Goal: Task Accomplishment & Management: Manage account settings

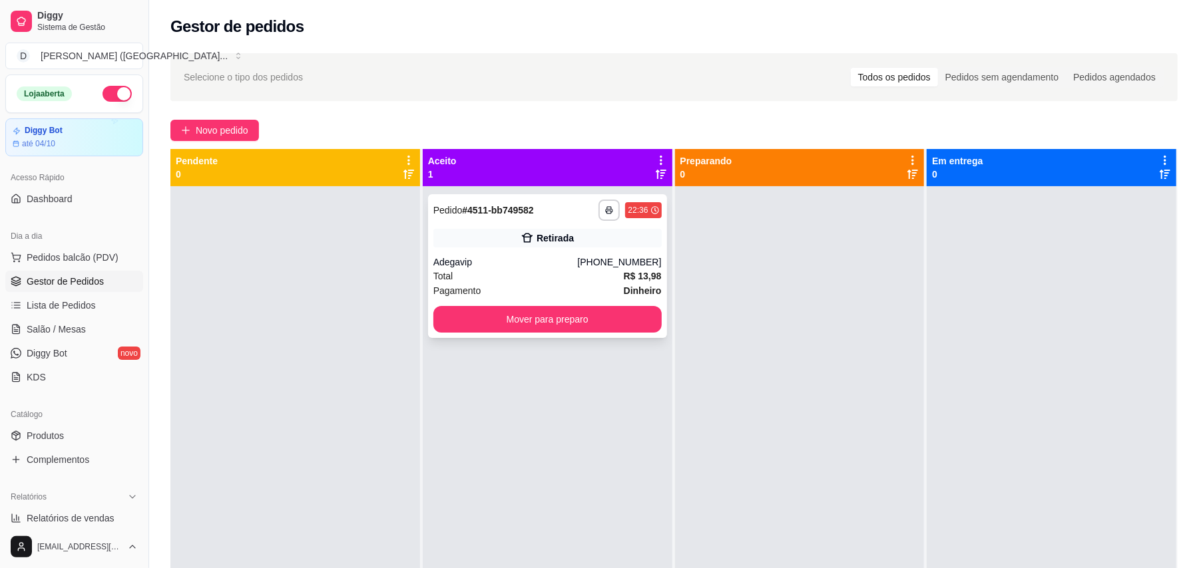
click at [573, 304] on div "**********" at bounding box center [547, 266] width 239 height 144
click at [603, 325] on button "Mover para preparo" at bounding box center [547, 319] width 228 height 27
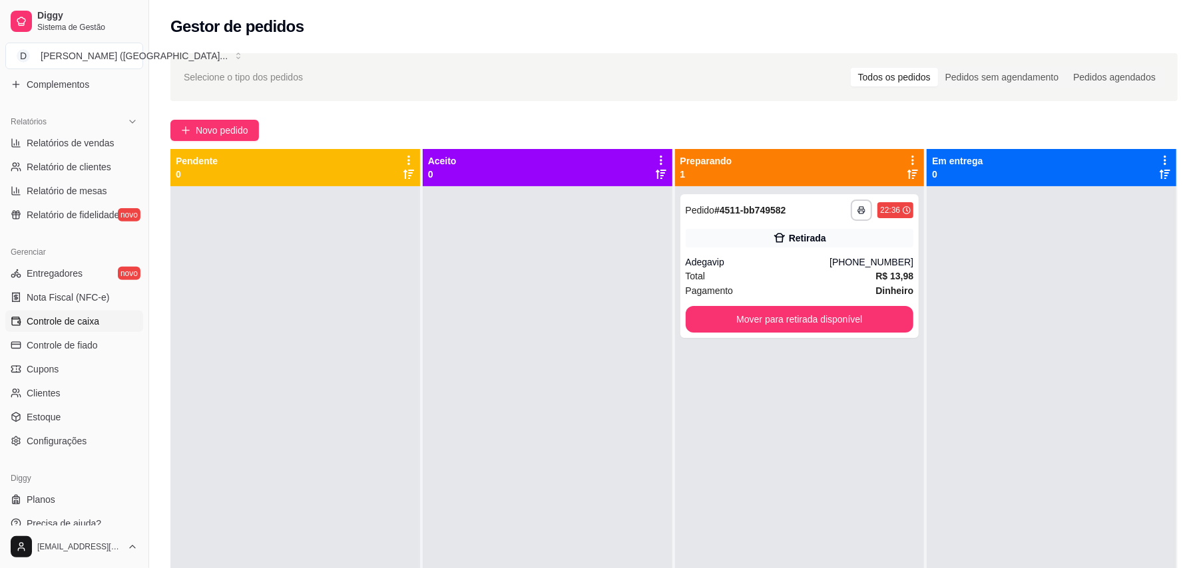
scroll to position [389, 0]
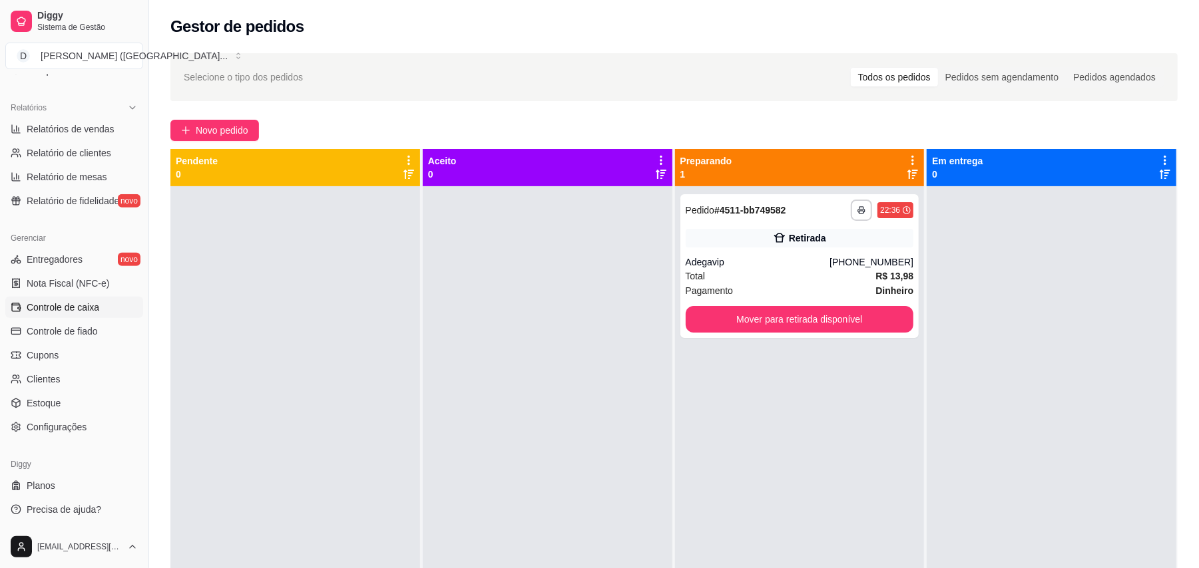
click at [75, 309] on span "Controle de caixa" at bounding box center [63, 307] width 73 height 13
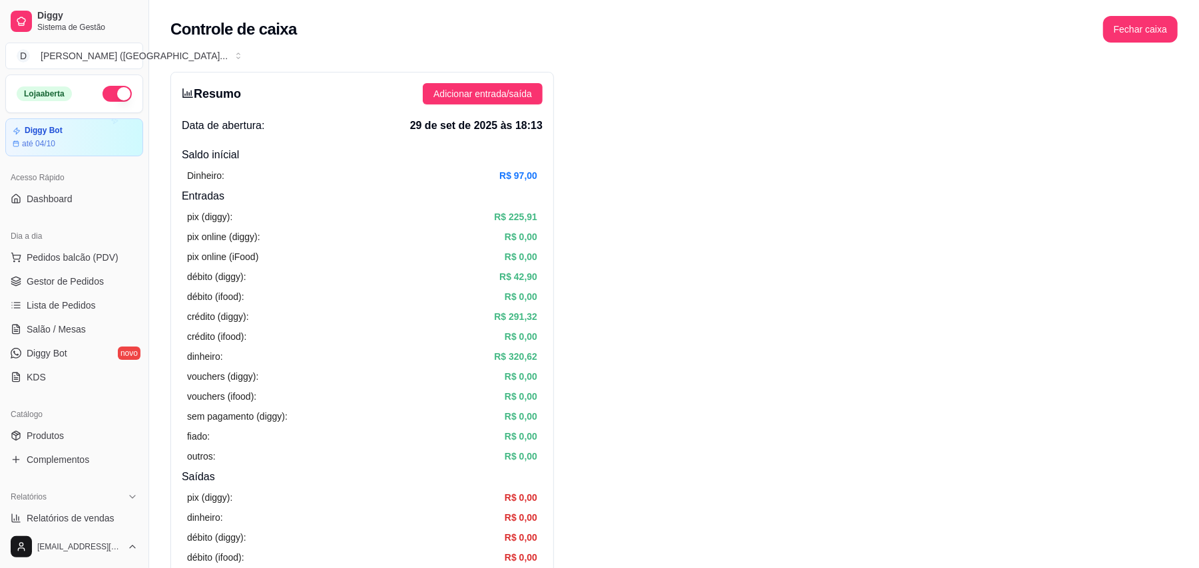
click at [102, 95] on button "button" at bounding box center [116, 94] width 29 height 16
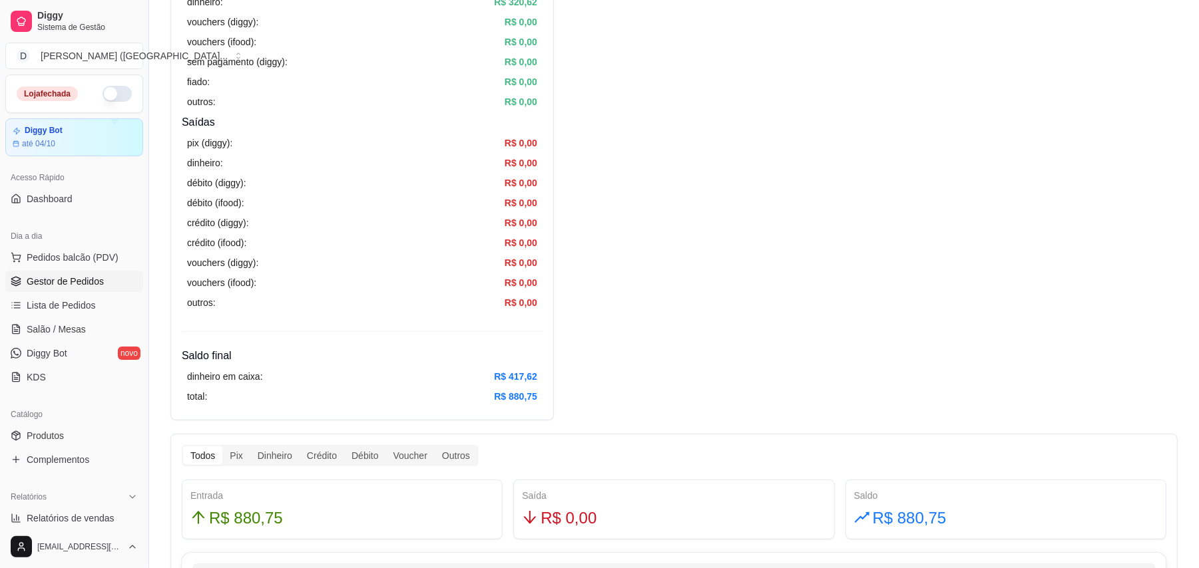
click at [75, 273] on link "Gestor de Pedidos" at bounding box center [74, 281] width 138 height 21
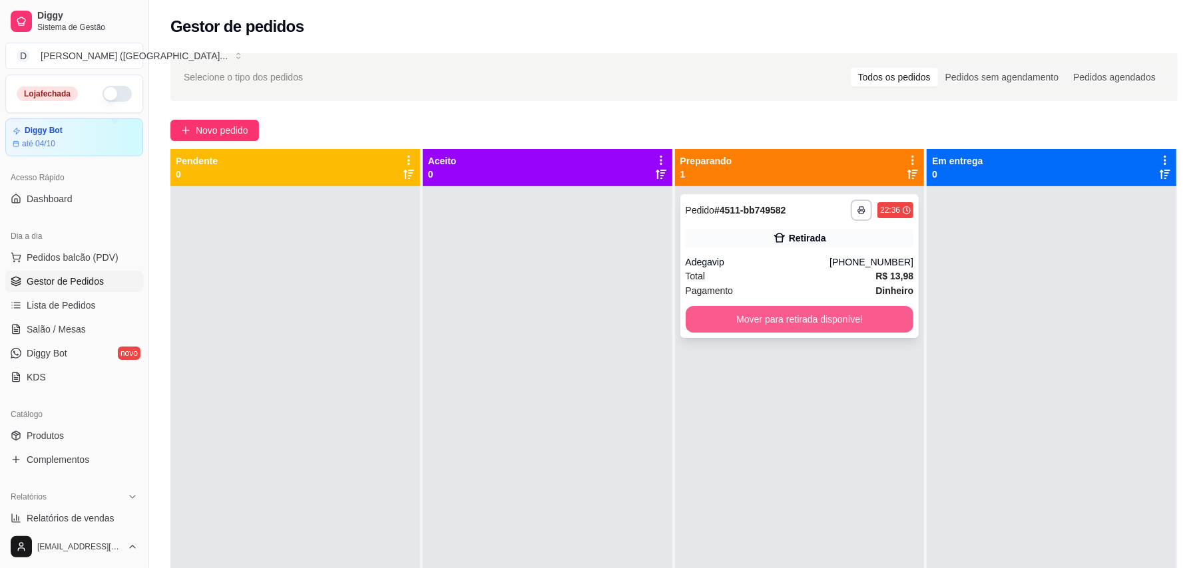
click at [849, 309] on button "Mover para retirada disponível" at bounding box center [800, 319] width 228 height 27
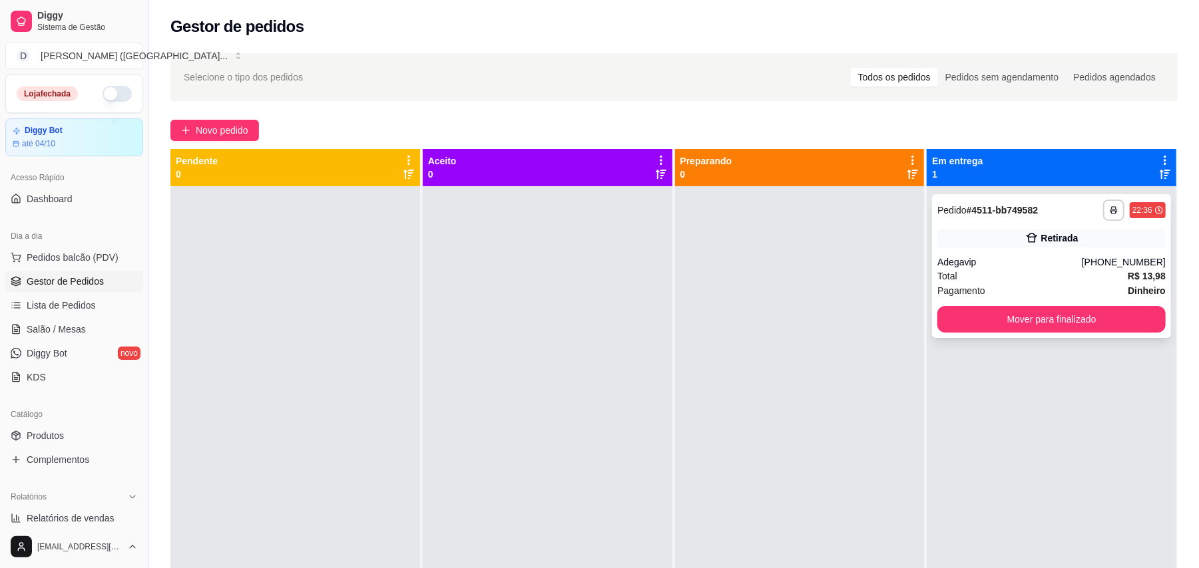
click at [1055, 258] on div "Adegavip" at bounding box center [1009, 262] width 144 height 13
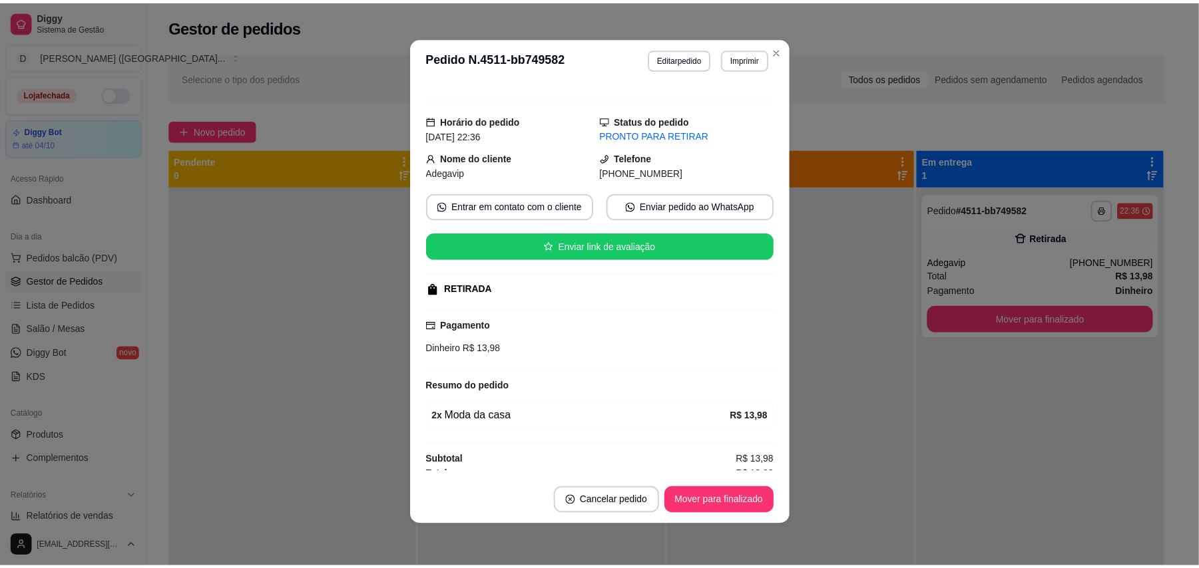
scroll to position [30, 0]
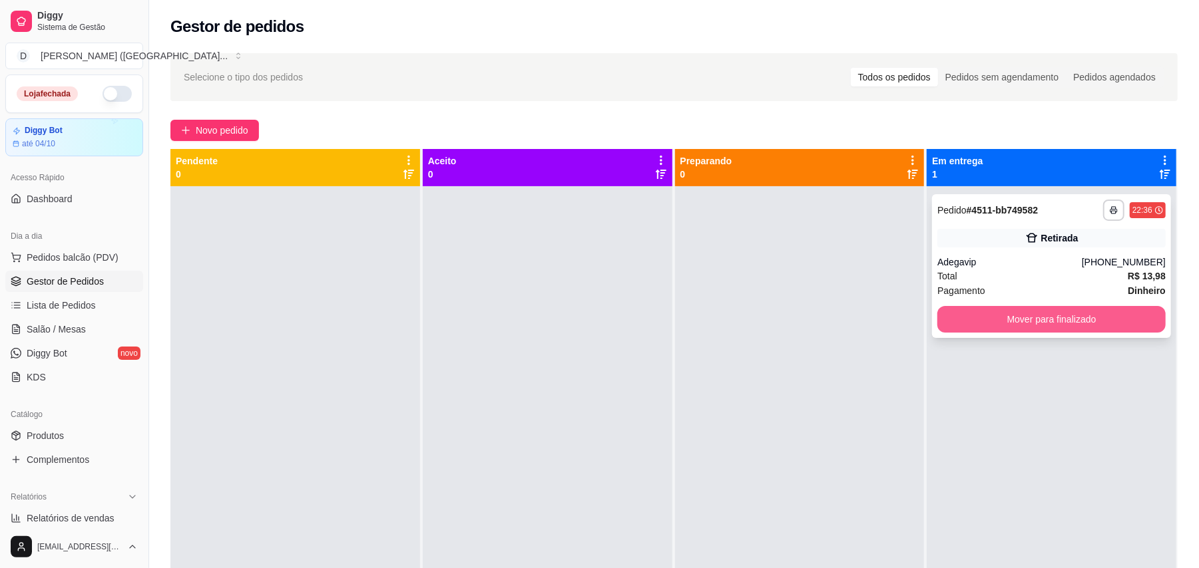
click at [1032, 327] on button "Mover para finalizado" at bounding box center [1051, 319] width 228 height 27
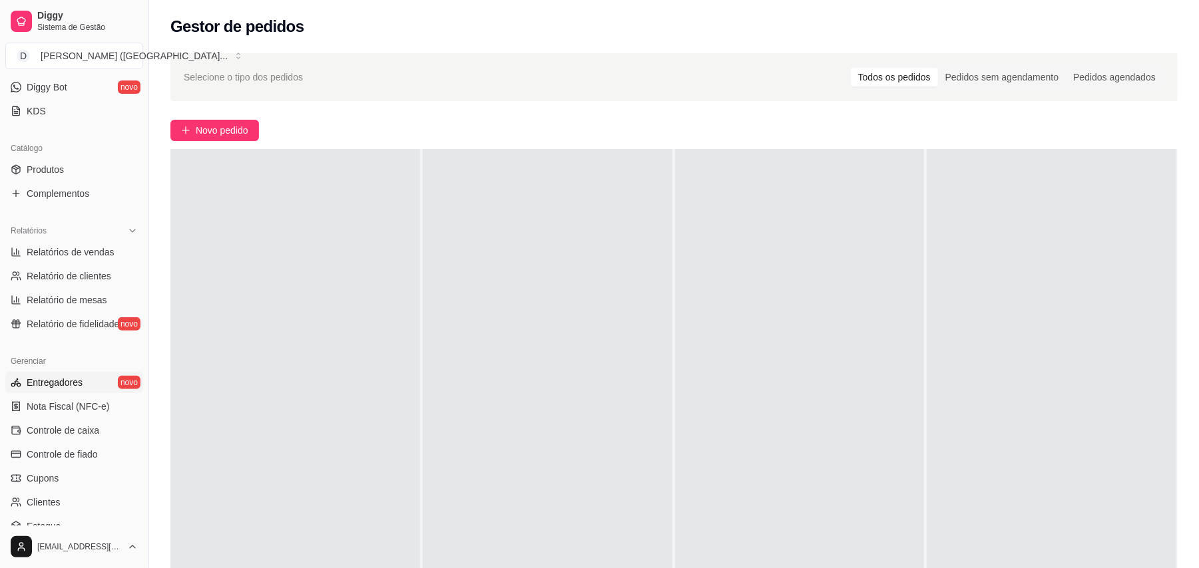
scroll to position [355, 0]
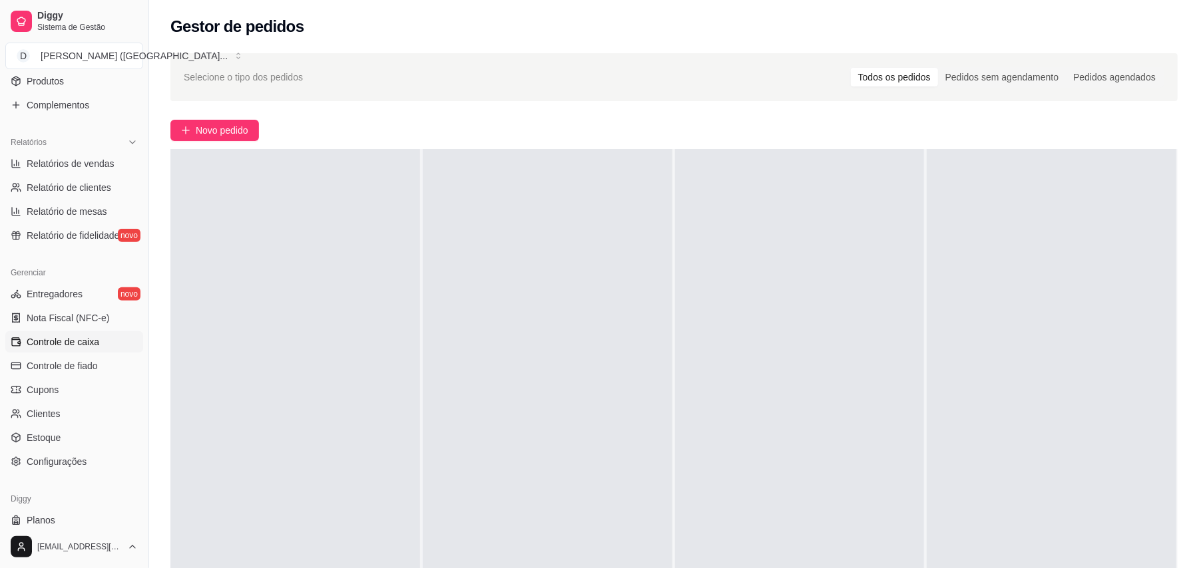
click at [81, 343] on span "Controle de caixa" at bounding box center [63, 341] width 73 height 13
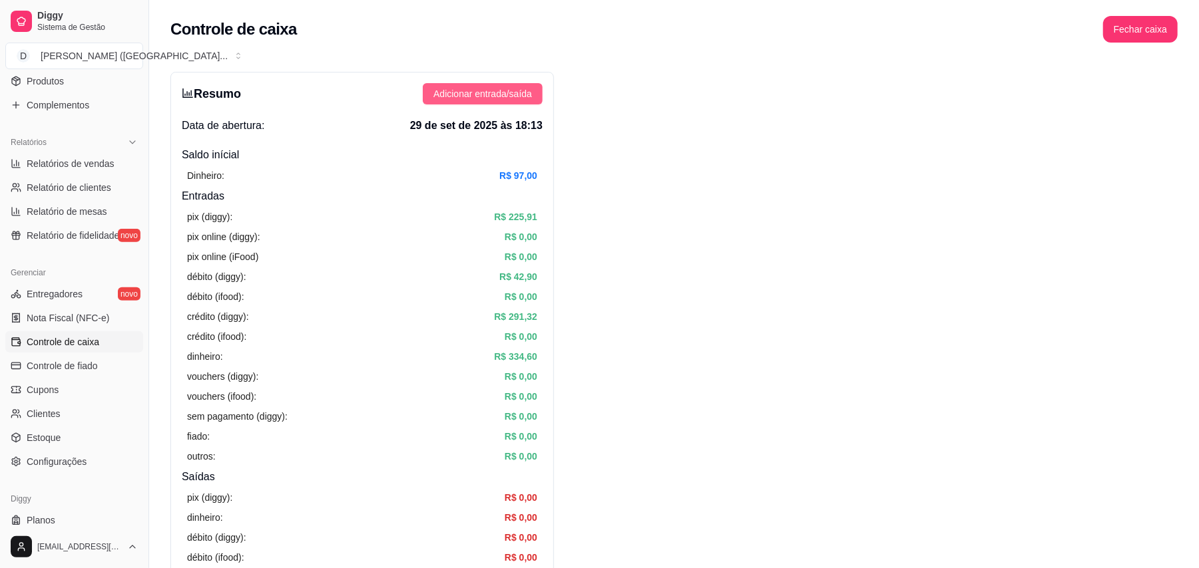
click at [463, 97] on span "Adicionar entrada/saída" at bounding box center [482, 94] width 99 height 15
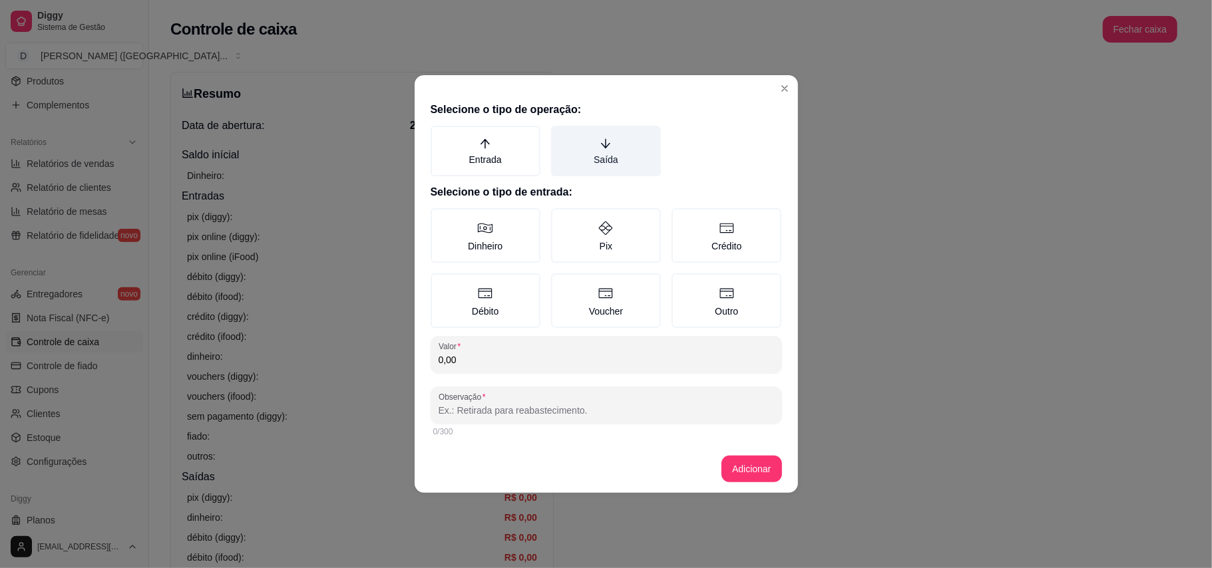
click at [612, 153] on label "Saída" at bounding box center [606, 151] width 110 height 51
click at [561, 136] on button "Saída" at bounding box center [555, 130] width 11 height 11
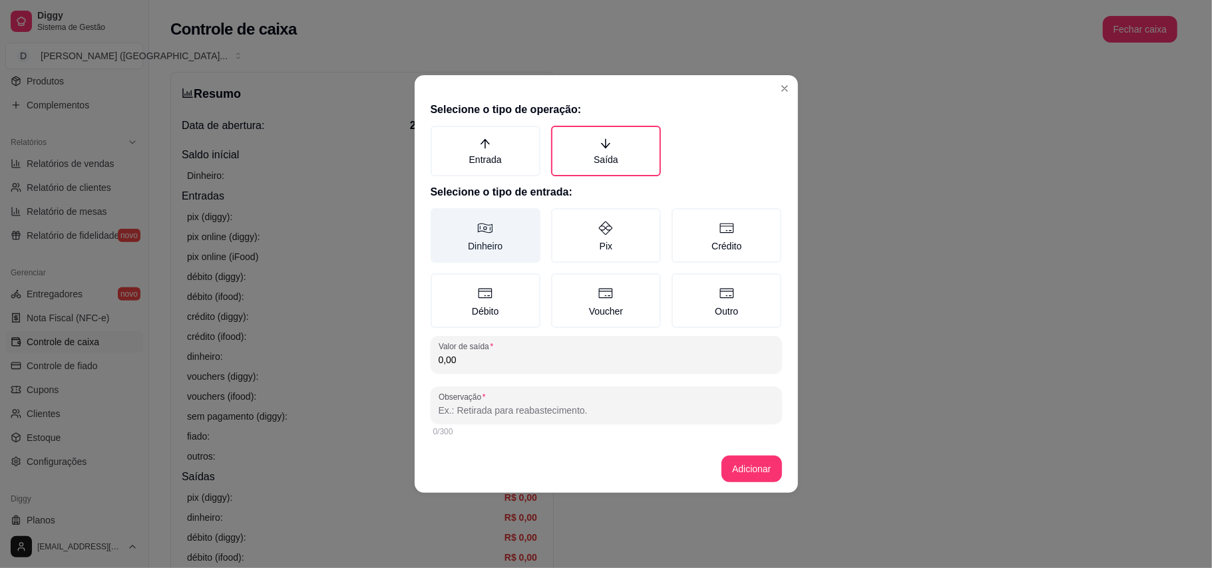
click at [477, 249] on label "Dinheiro" at bounding box center [486, 235] width 110 height 55
click at [441, 218] on button "Dinheiro" at bounding box center [435, 213] width 11 height 11
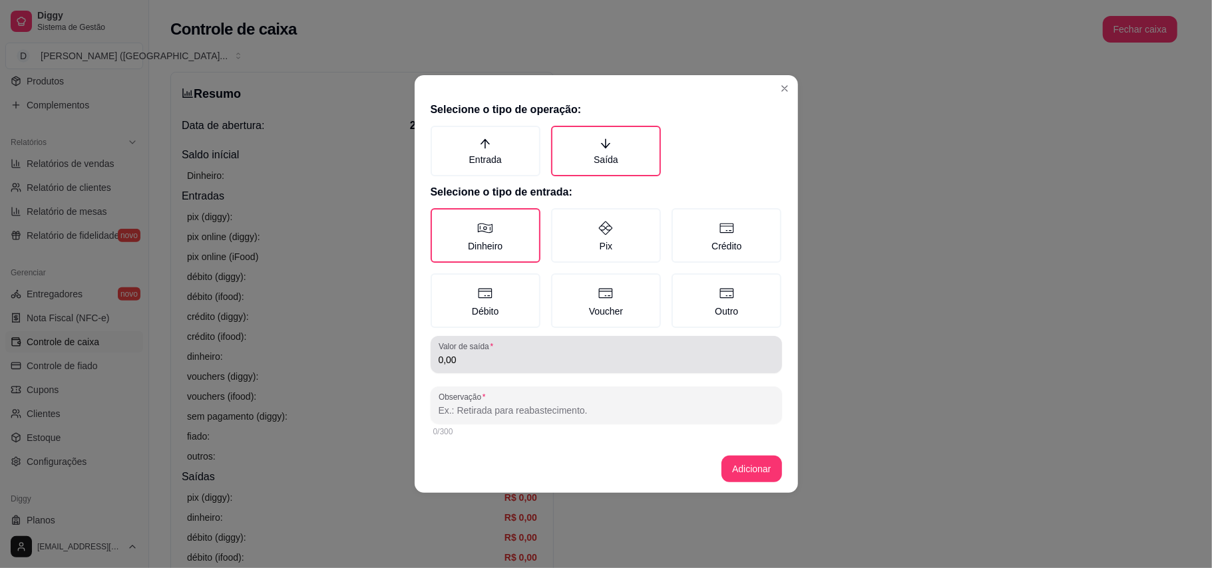
click at [509, 361] on input "0,00" at bounding box center [606, 359] width 335 height 13
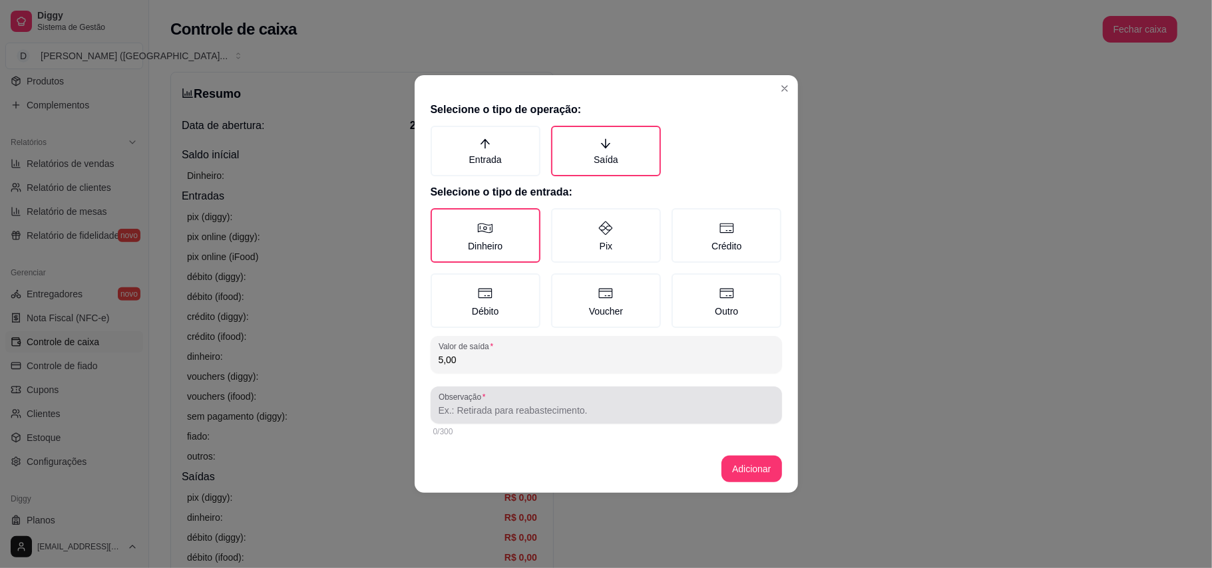
type input "5,00"
click at [509, 421] on div "Observação" at bounding box center [606, 405] width 351 height 37
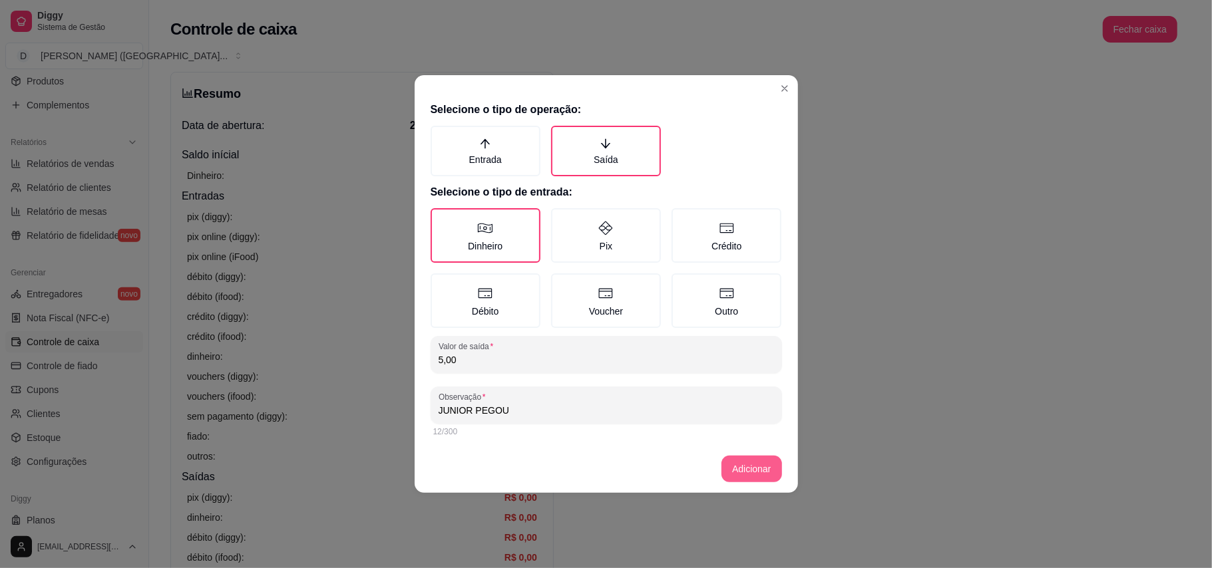
type input "JUNIOR PEGOU"
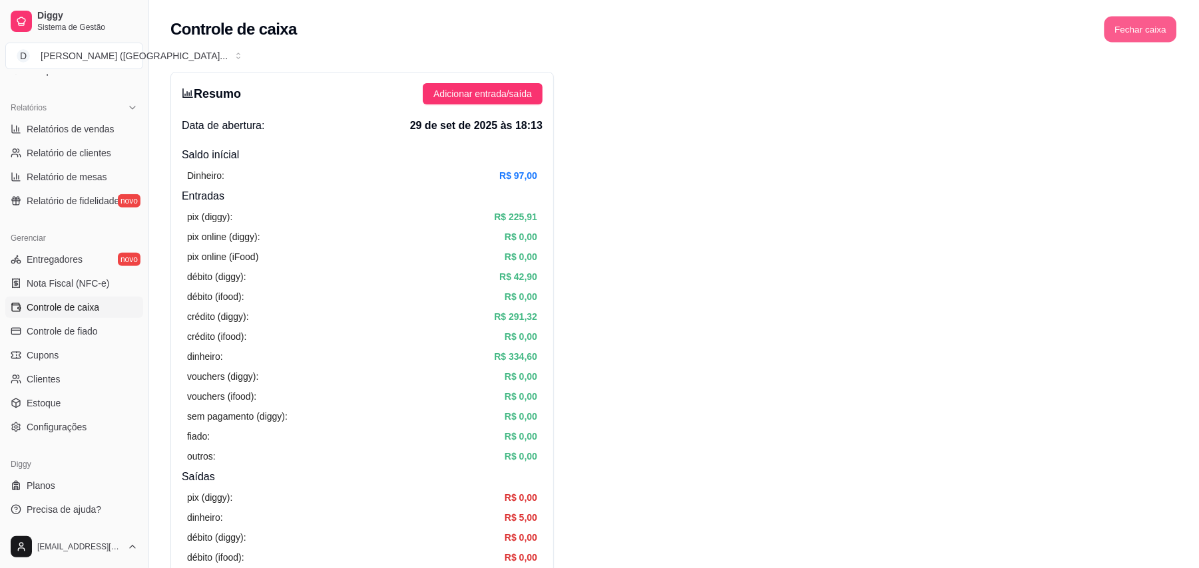
click at [1127, 27] on button "Fechar caixa" at bounding box center [1140, 30] width 73 height 26
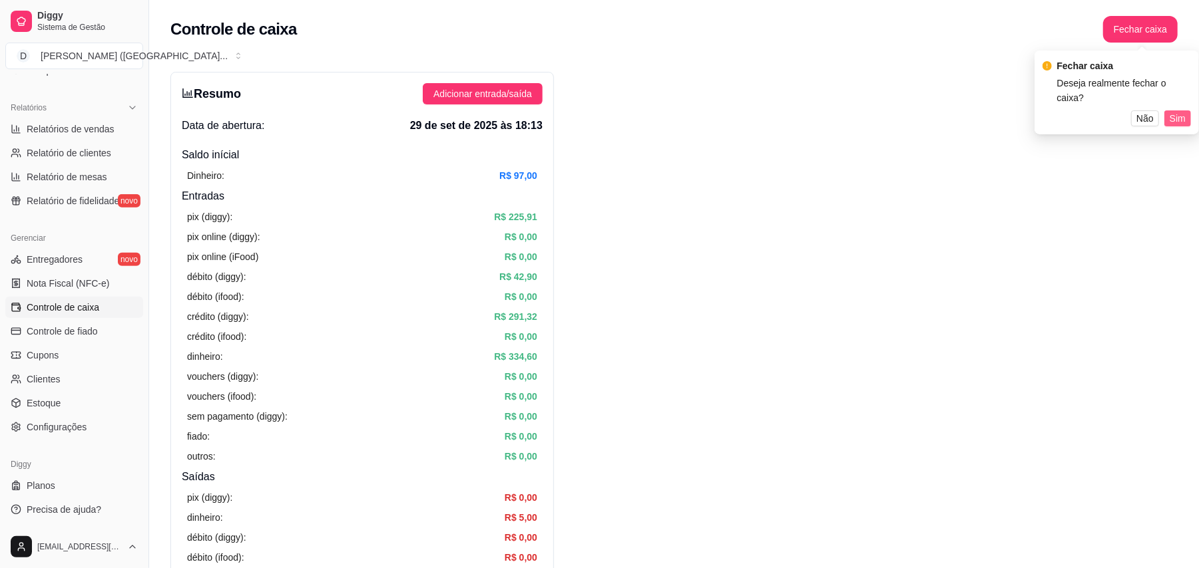
click at [1186, 110] on button "Sim" at bounding box center [1177, 118] width 27 height 16
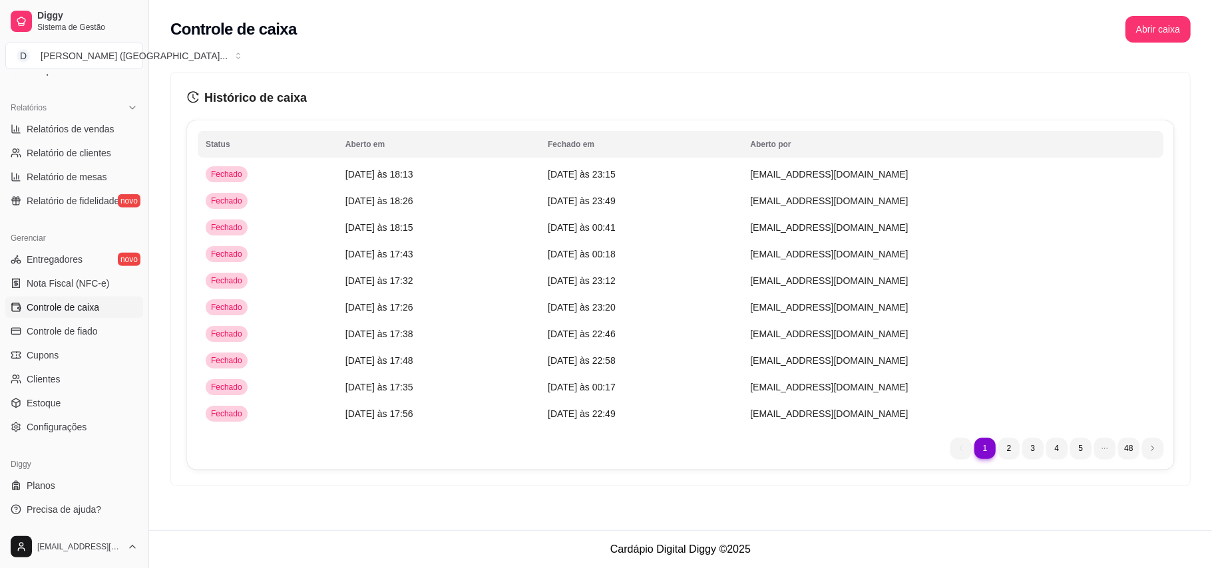
click at [925, 44] on div "Controle de caixa Abrir caixa" at bounding box center [680, 25] width 1063 height 51
click at [732, 41] on div "Controle de caixa Abrir caixa" at bounding box center [680, 29] width 1020 height 27
